Goal: Book appointment/travel/reservation

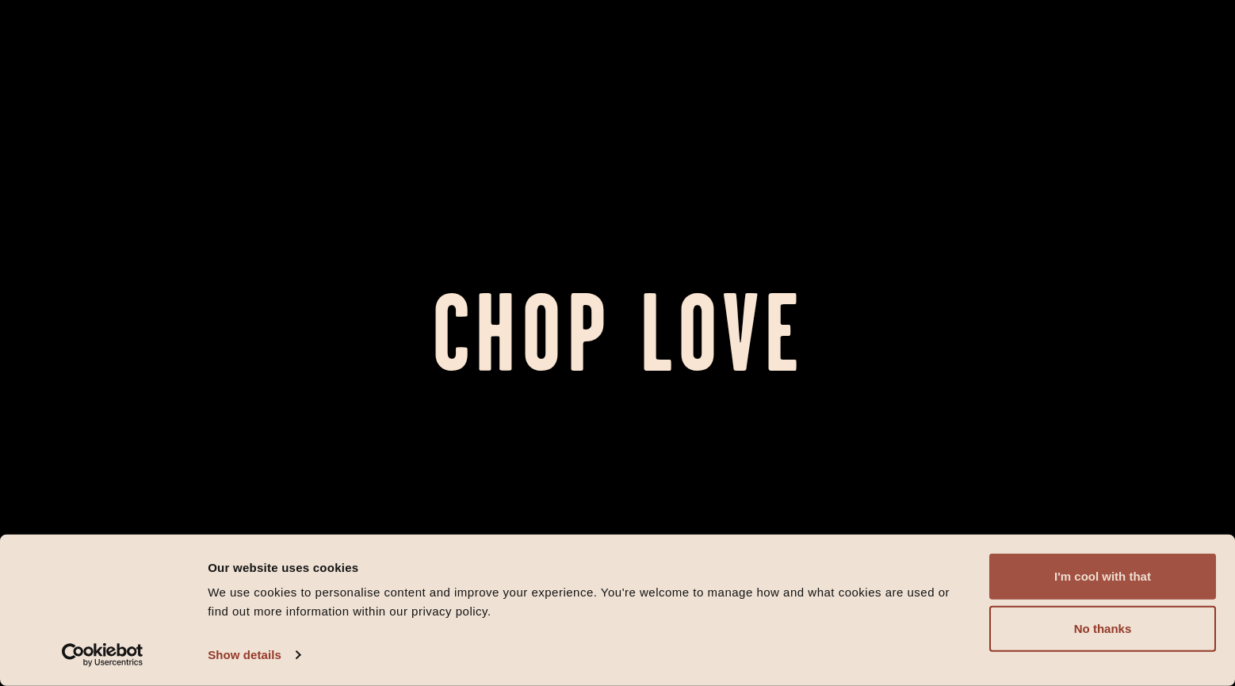
scroll to position [239, 0]
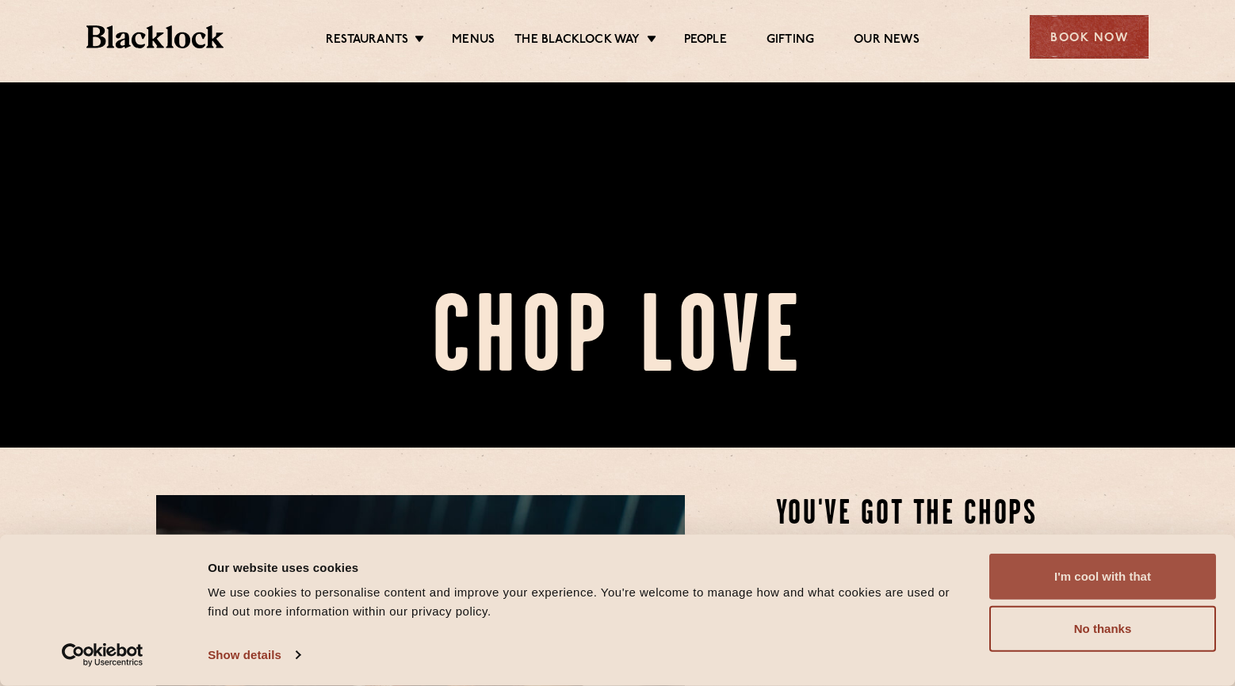
click at [1062, 581] on button "I'm cool with that" at bounding box center [1102, 577] width 227 height 46
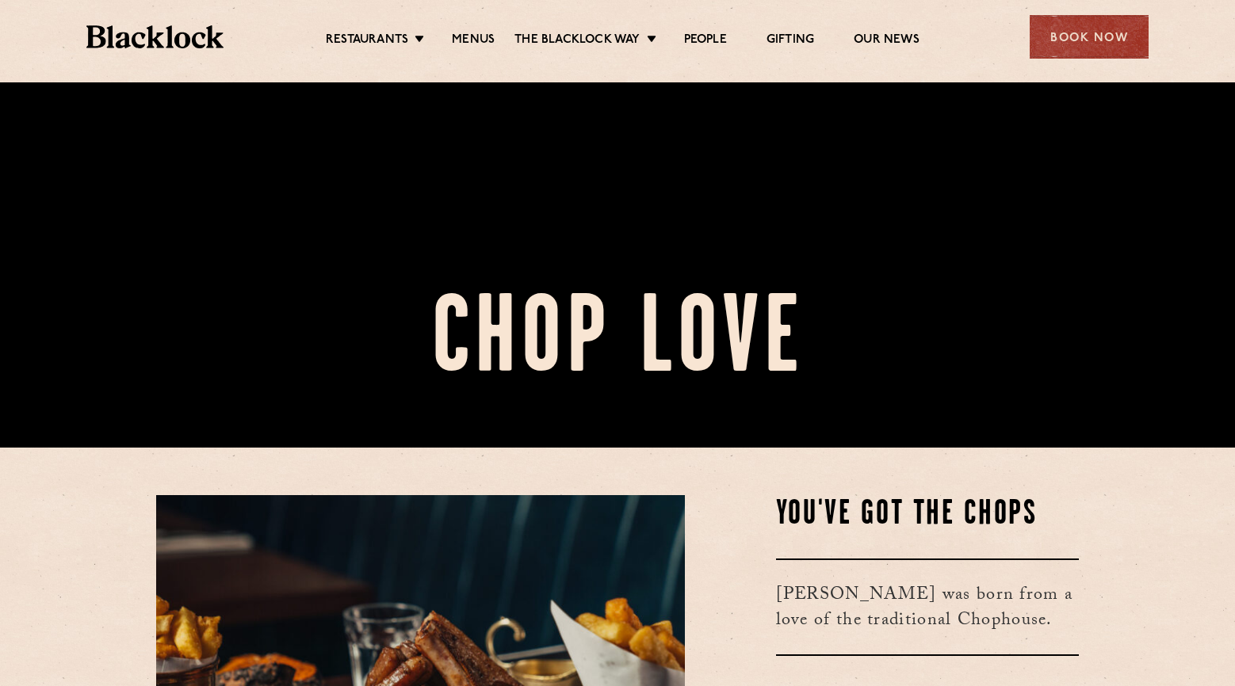
scroll to position [465, 0]
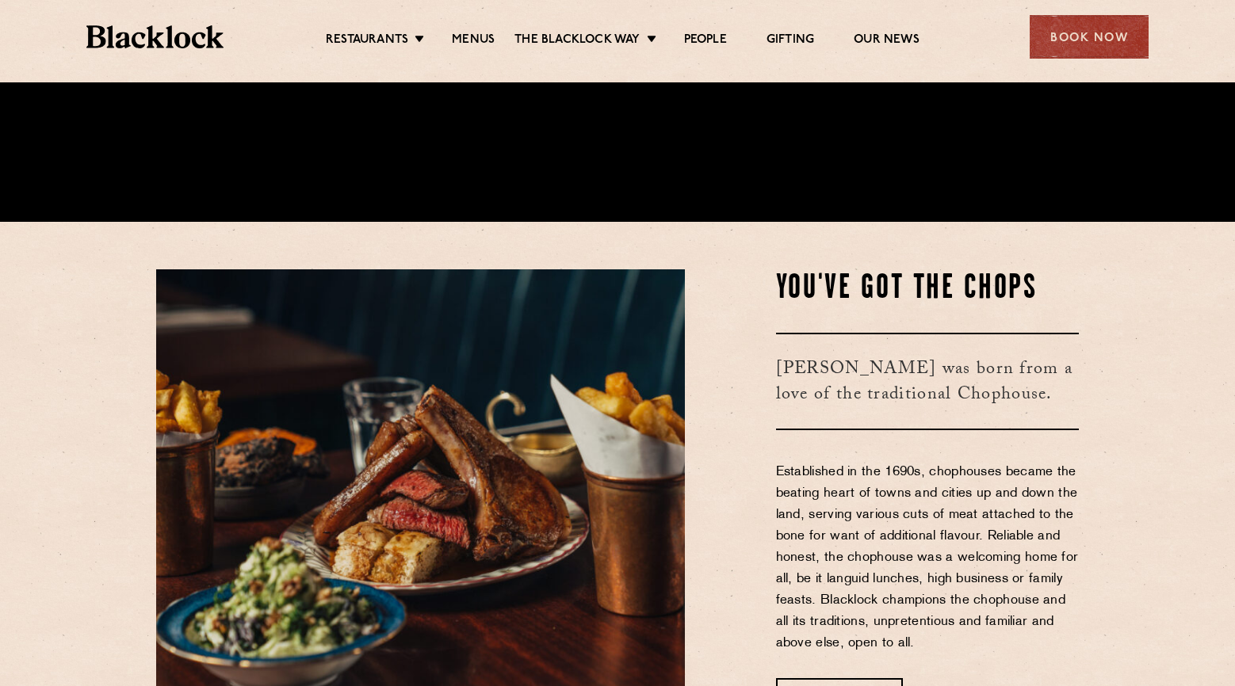
click at [1081, 40] on div "Book Now" at bounding box center [1089, 37] width 119 height 44
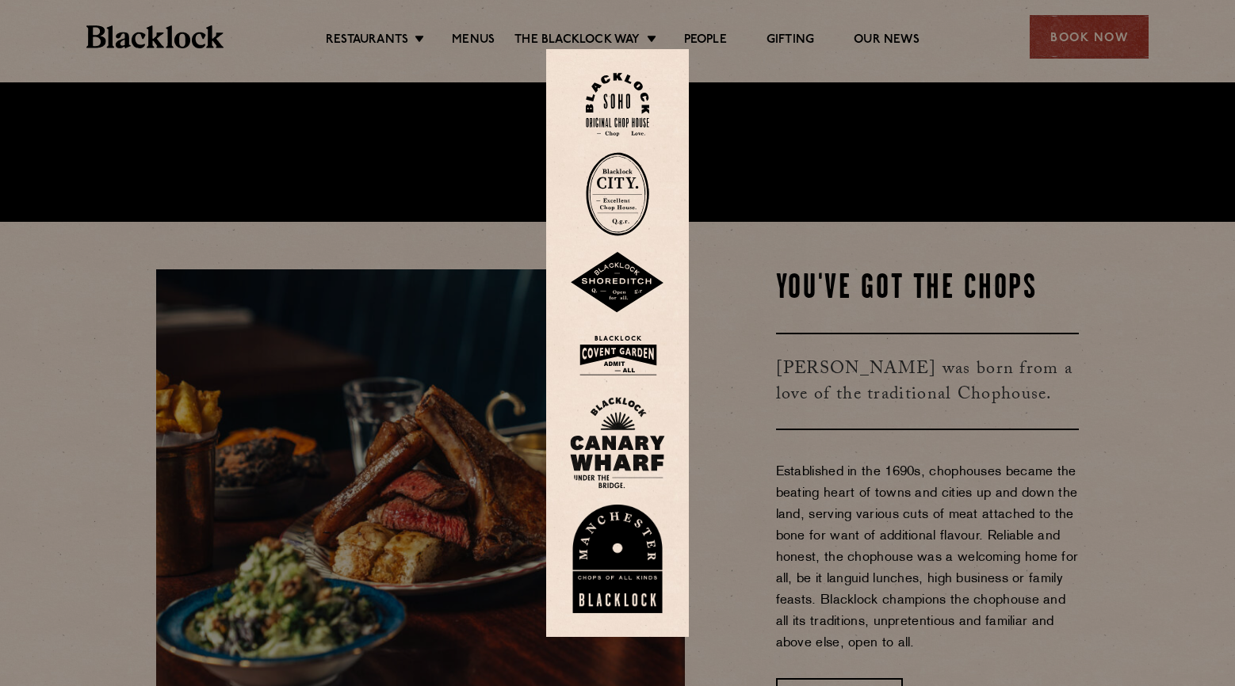
click at [614, 118] on img at bounding box center [617, 105] width 63 height 64
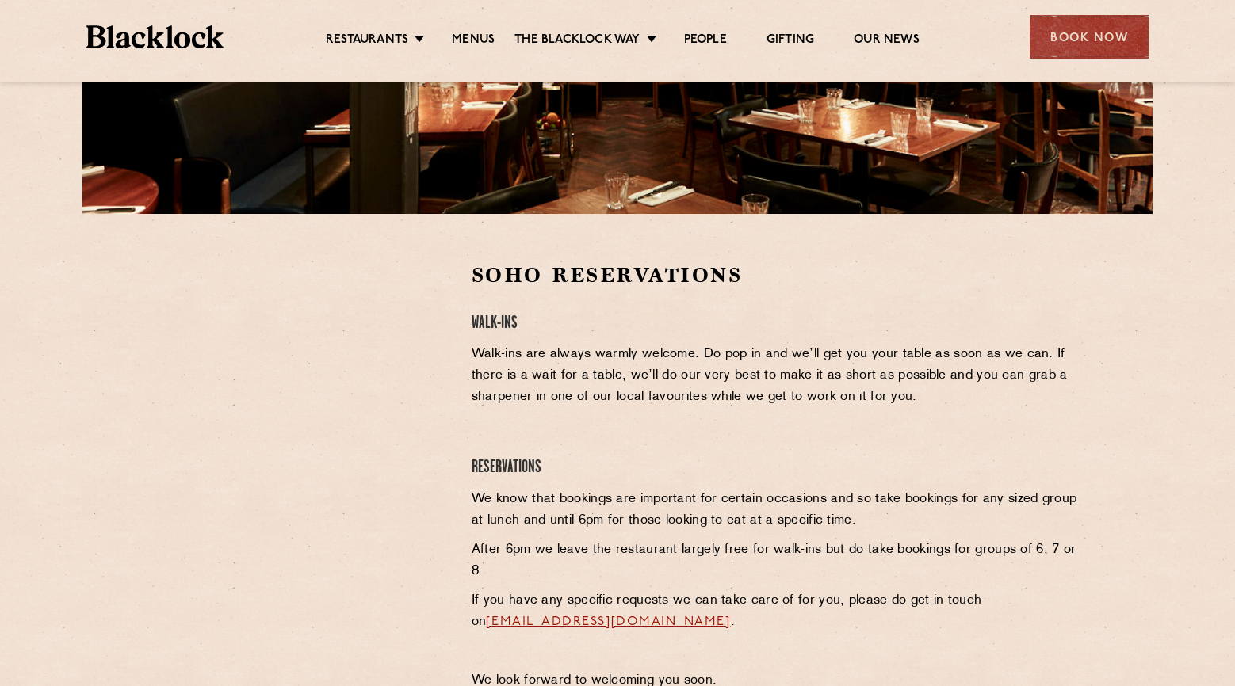
scroll to position [365, 0]
